Goal: Navigation & Orientation: Find specific page/section

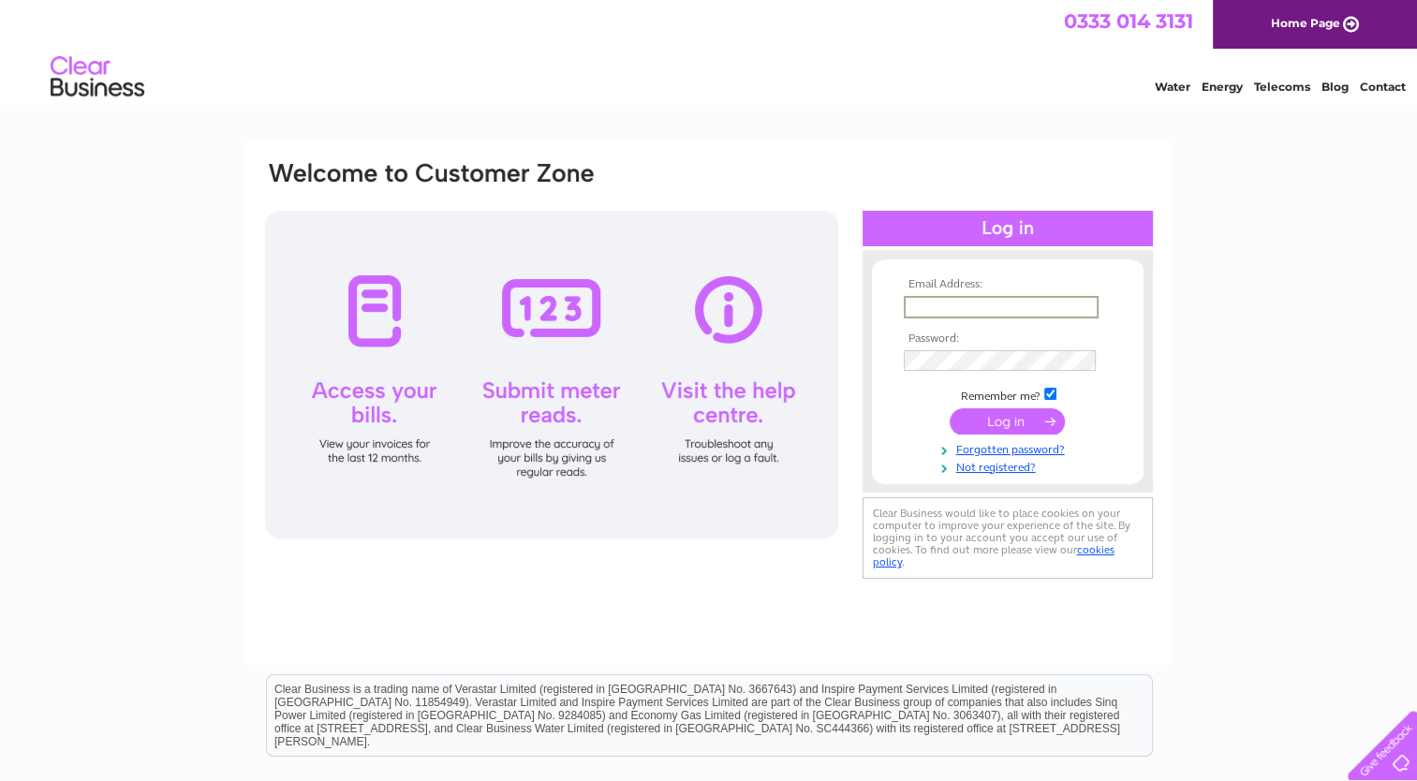
click at [950, 298] on input "text" at bounding box center [1001, 307] width 195 height 22
type input "[EMAIL_ADDRESS][DOMAIN_NAME]"
click at [1007, 428] on input "submit" at bounding box center [1006, 420] width 115 height 26
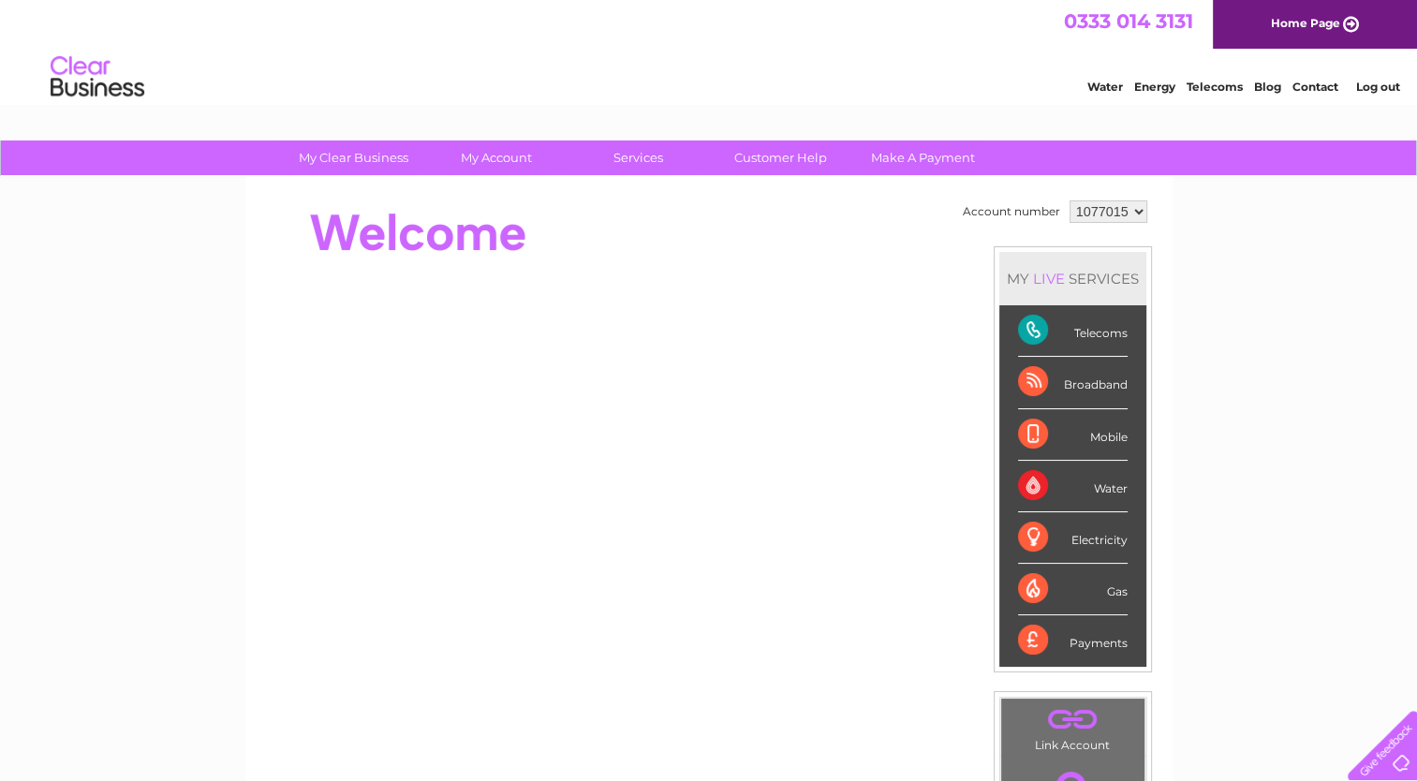
click at [1020, 328] on div "Telecoms" at bounding box center [1073, 330] width 110 height 51
drag, startPoint x: 1020, startPoint y: 328, endPoint x: 1036, endPoint y: 328, distance: 15.9
click at [1036, 328] on div "Telecoms" at bounding box center [1073, 330] width 110 height 51
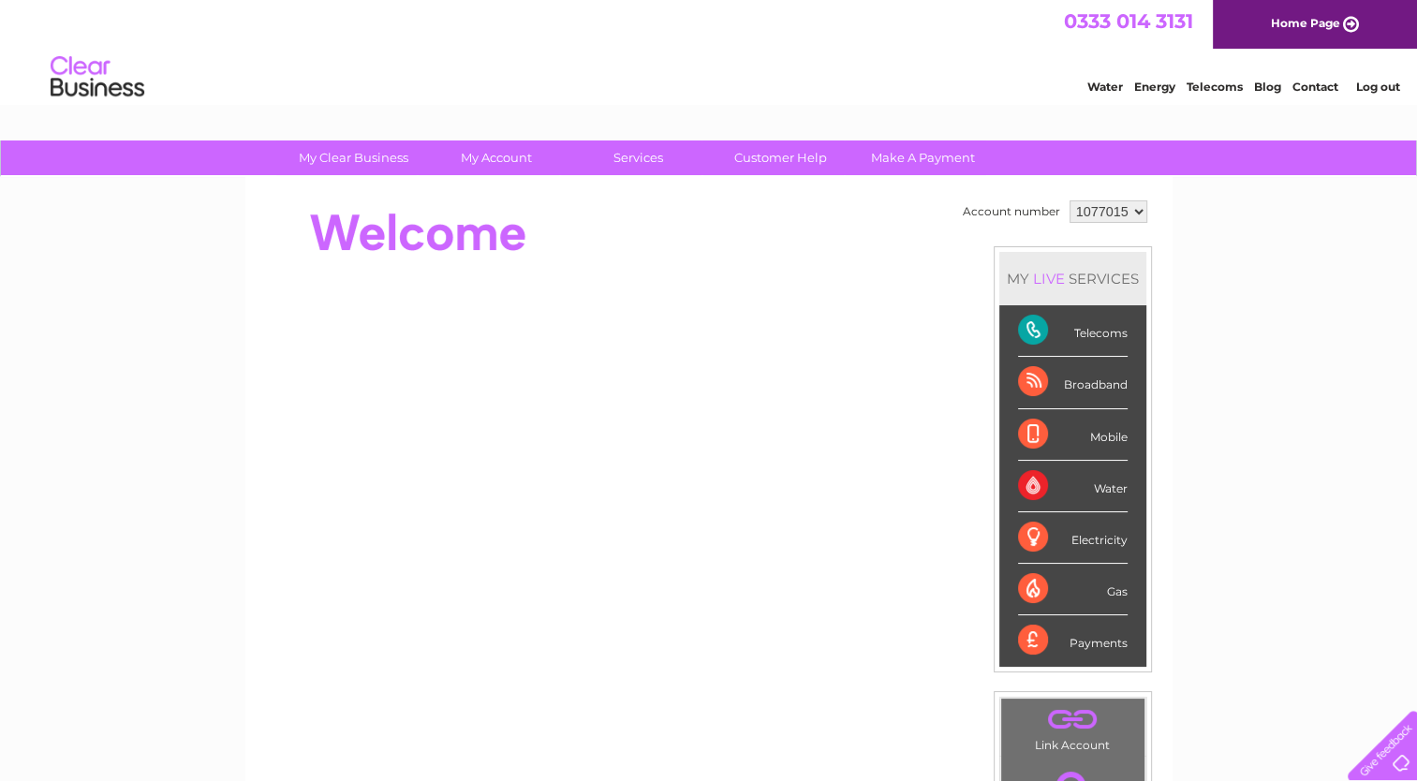
click at [1036, 328] on div "Telecoms" at bounding box center [1073, 330] width 110 height 51
click at [1211, 89] on link "Telecoms" at bounding box center [1214, 87] width 56 height 14
